Goal: Go to known website: Access a specific website the user already knows

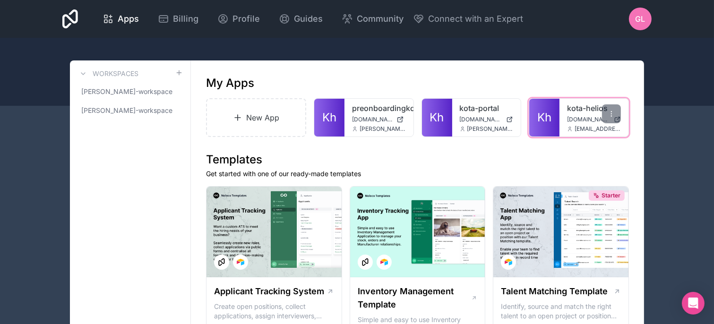
click at [583, 122] on span "[DOMAIN_NAME]" at bounding box center [588, 120] width 43 height 8
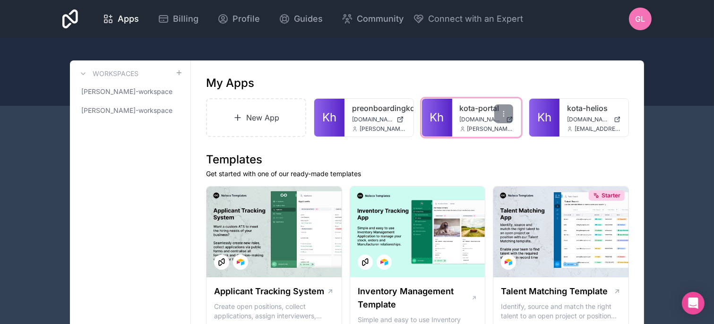
click at [470, 123] on div "kota-portal [DOMAIN_NAME] [EMAIL_ADDRESS][DOMAIN_NAME]" at bounding box center [486, 118] width 69 height 38
click at [446, 119] on link "Kh" at bounding box center [437, 118] width 30 height 38
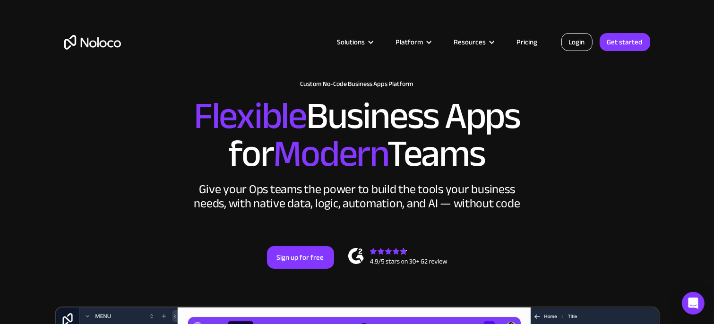
click at [584, 43] on link "Login" at bounding box center [577, 42] width 31 height 18
